Goal: Browse casually

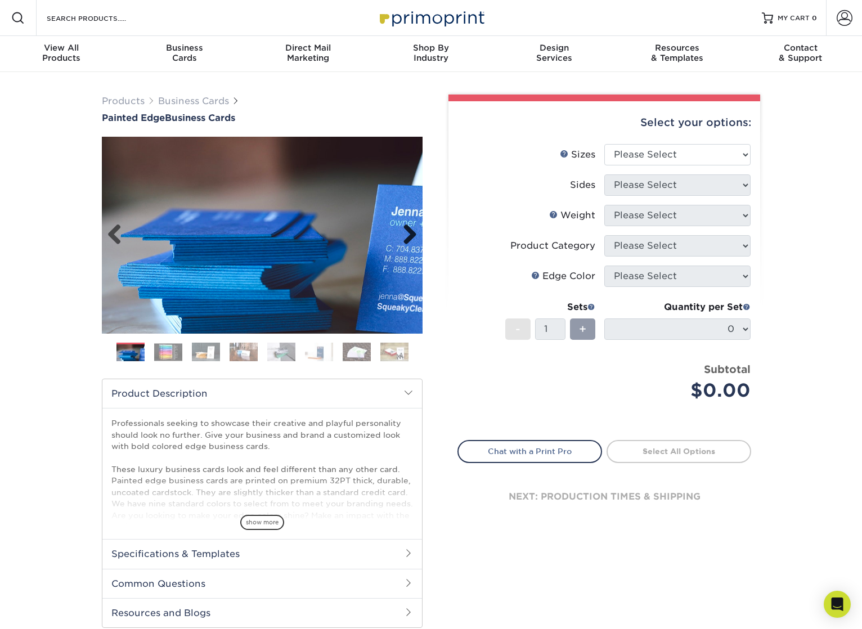
click at [410, 236] on link "Next" at bounding box center [406, 235] width 23 height 23
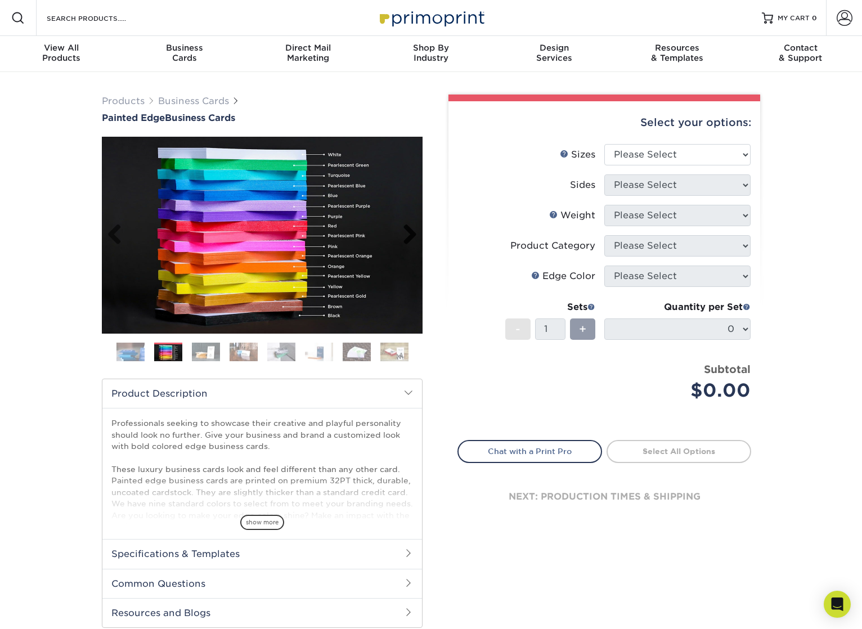
click at [410, 236] on link "Next" at bounding box center [406, 235] width 23 height 23
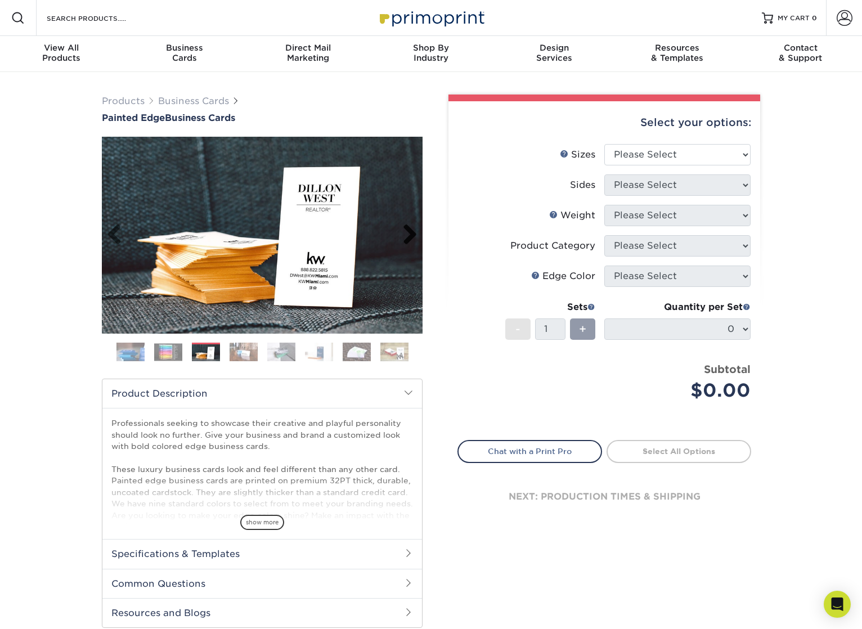
click at [410, 236] on link "Next" at bounding box center [406, 235] width 23 height 23
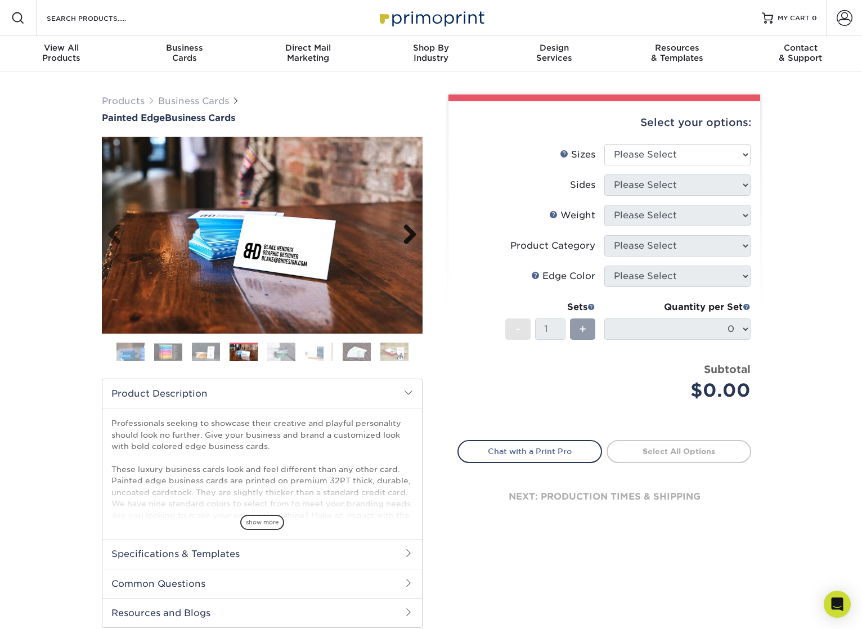
click at [410, 236] on link "Next" at bounding box center [406, 235] width 23 height 23
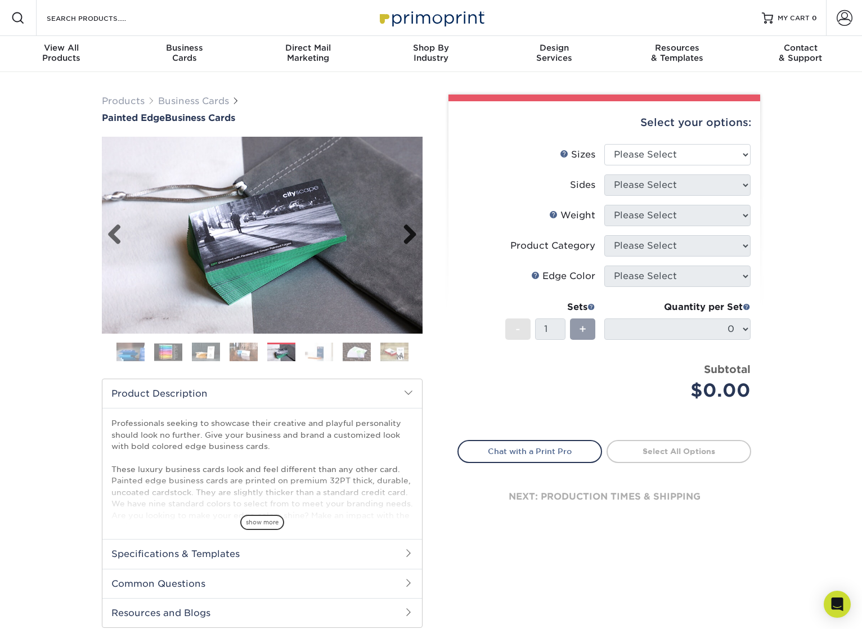
click at [410, 236] on link "Next" at bounding box center [406, 235] width 23 height 23
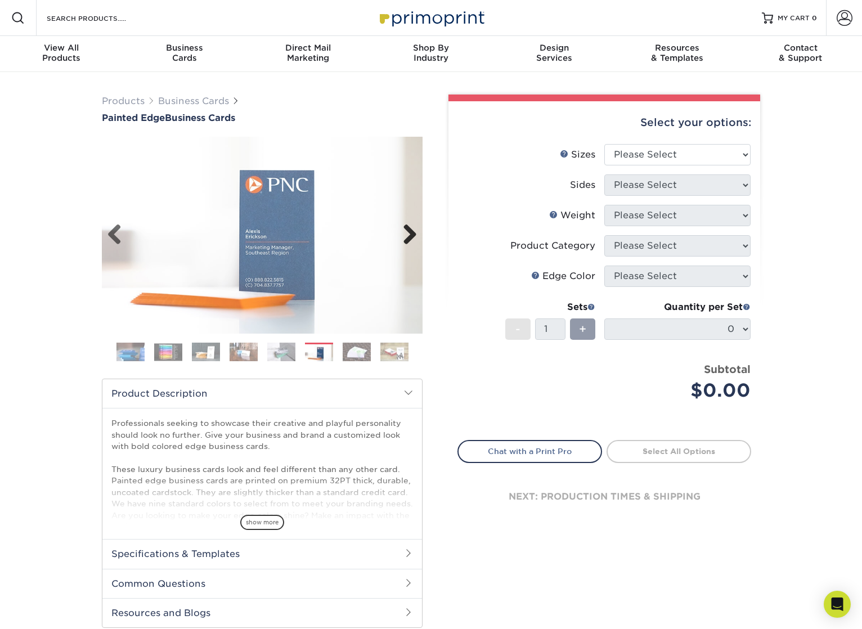
click at [410, 236] on link "Next" at bounding box center [406, 235] width 23 height 23
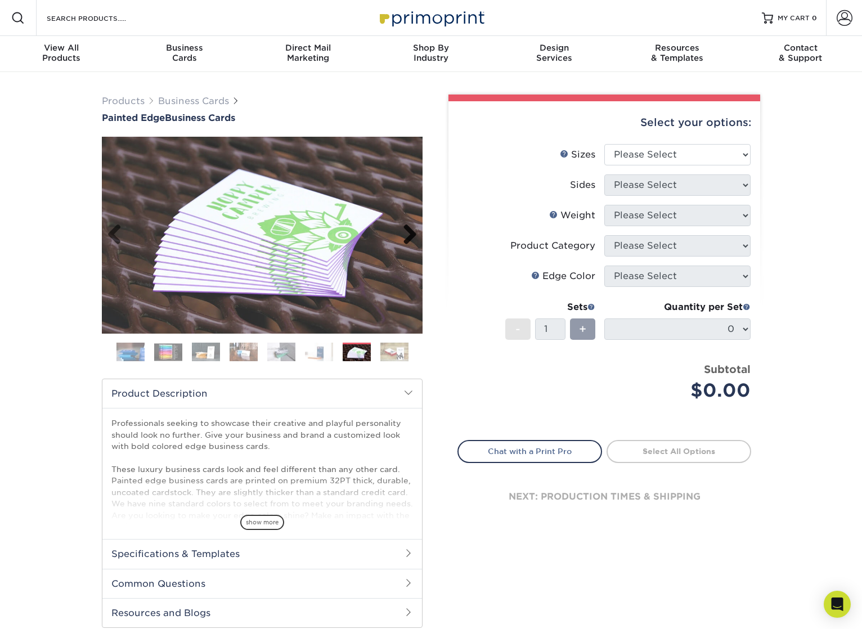
click at [410, 236] on link "Next" at bounding box center [406, 235] width 23 height 23
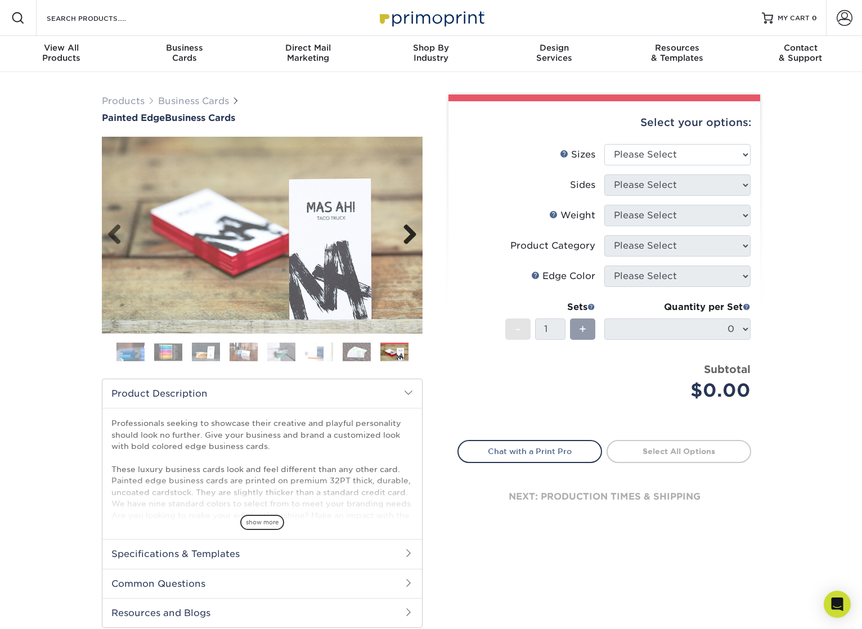
click at [410, 236] on link "Next" at bounding box center [406, 235] width 23 height 23
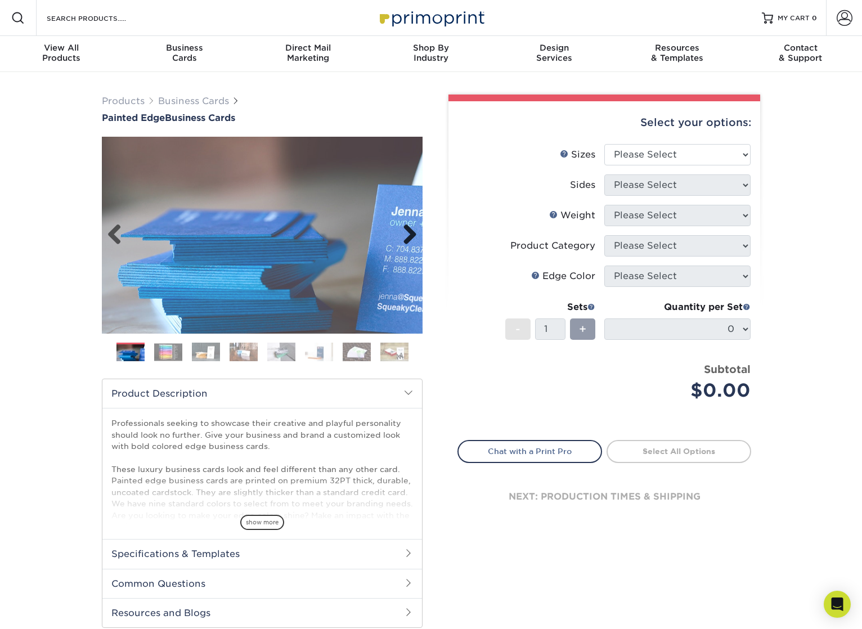
click at [410, 236] on link "Next" at bounding box center [406, 235] width 23 height 23
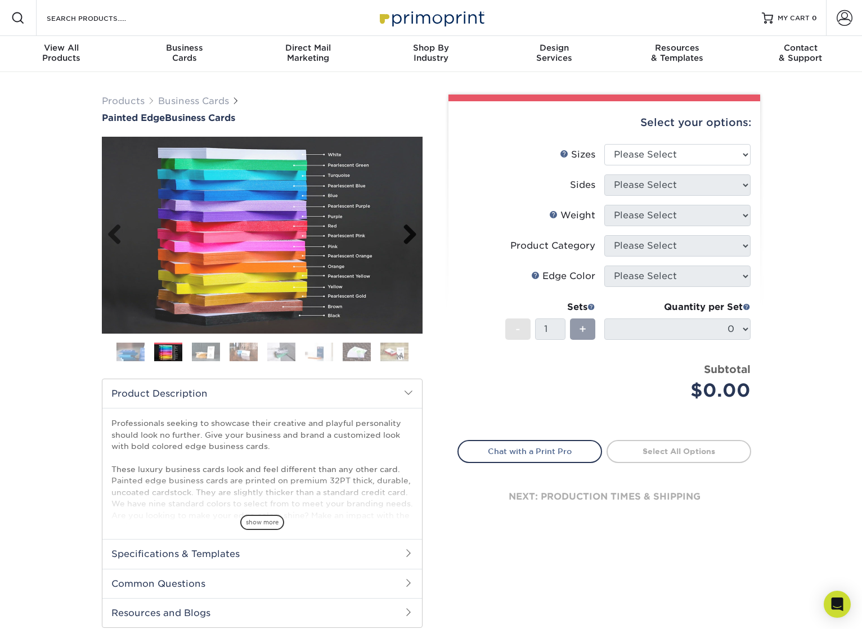
click at [410, 236] on link "Next" at bounding box center [406, 235] width 23 height 23
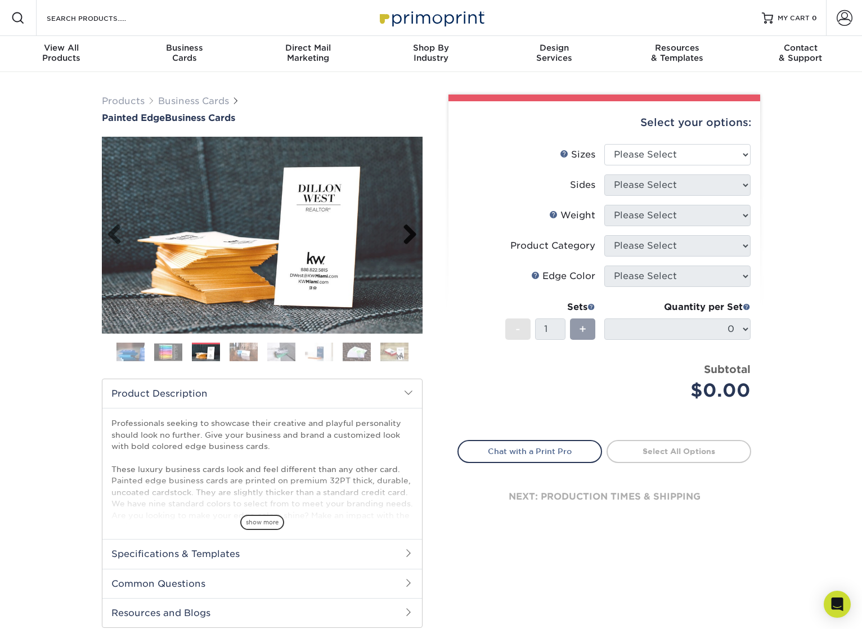
click at [410, 236] on link "Next" at bounding box center [406, 235] width 23 height 23
